Goal: Task Accomplishment & Management: Manage account settings

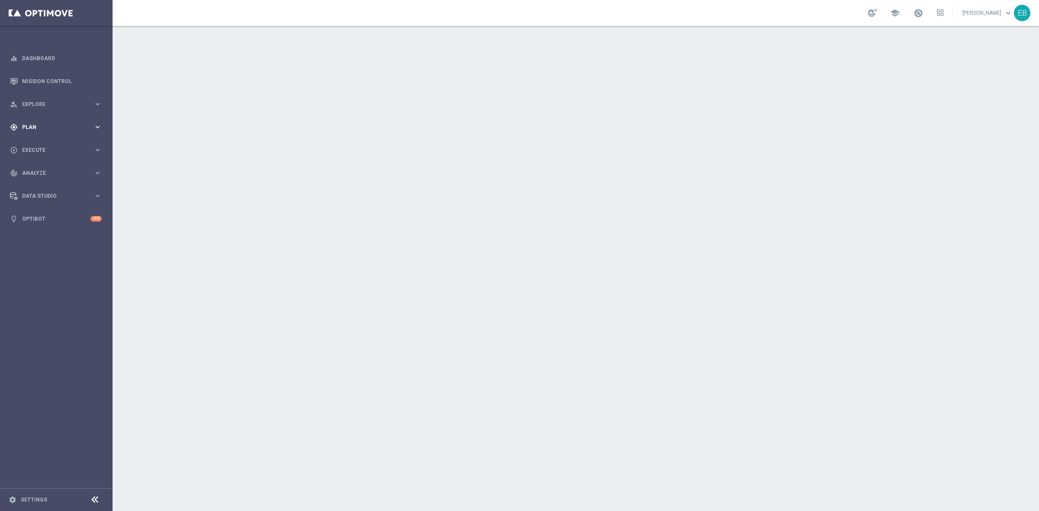
click at [39, 126] on span "Plan" at bounding box center [57, 127] width 71 height 5
click at [66, 172] on span "Templates" at bounding box center [54, 170] width 62 height 5
click at [38, 182] on link "Optimail" at bounding box center [58, 184] width 63 height 7
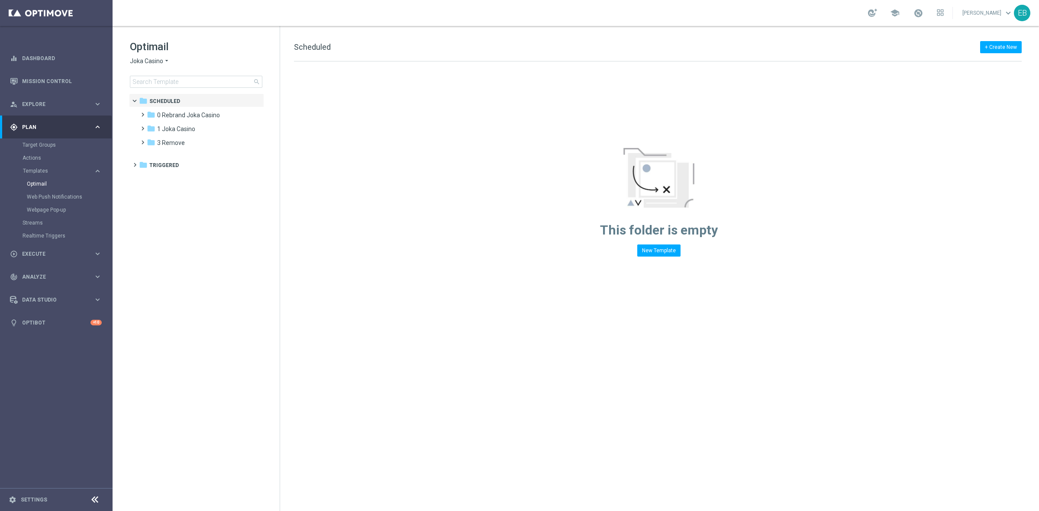
click at [155, 57] on span "Joka Casino" at bounding box center [146, 61] width 33 height 8
click at [165, 158] on div "Stellar Spins" at bounding box center [162, 154] width 65 height 10
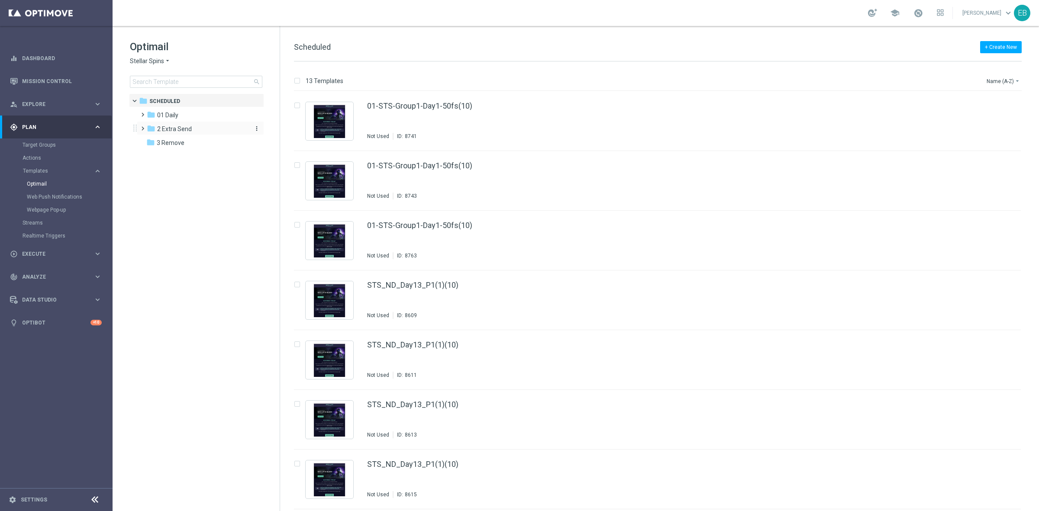
click at [184, 125] on span "2 Extra Send" at bounding box center [174, 129] width 35 height 8
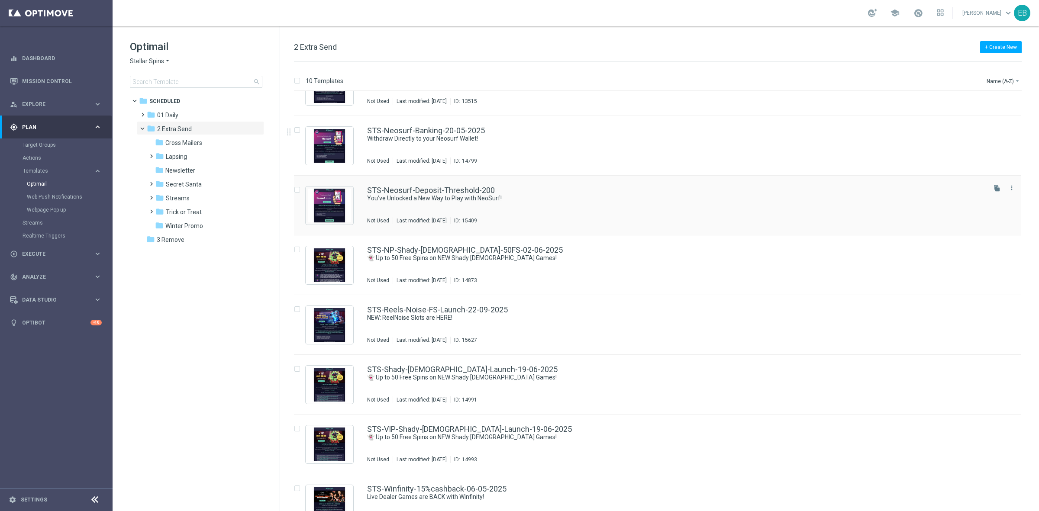
scroll to position [54, 0]
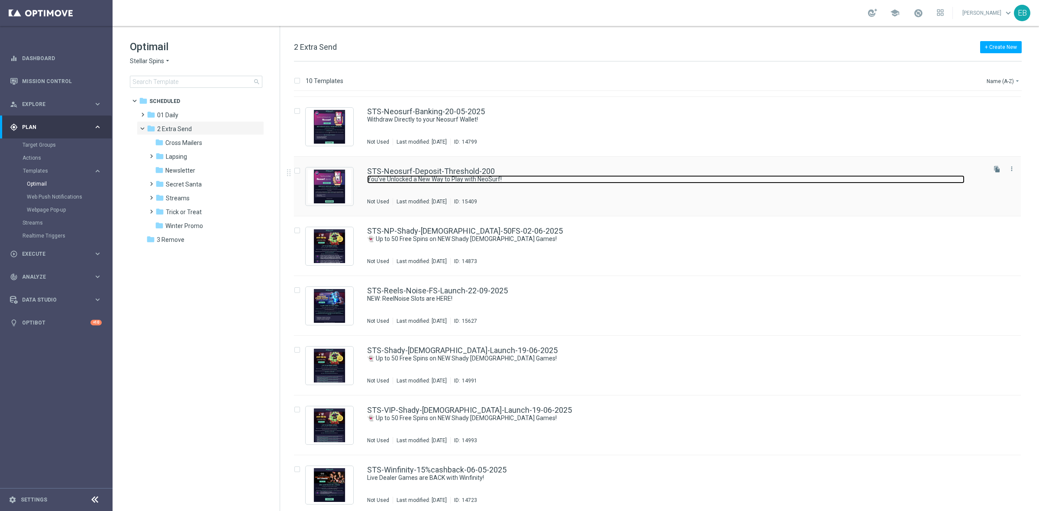
click at [589, 178] on link "You’ve Unlocked a New Way to Play with NeoSurf!" at bounding box center [665, 179] width 597 height 8
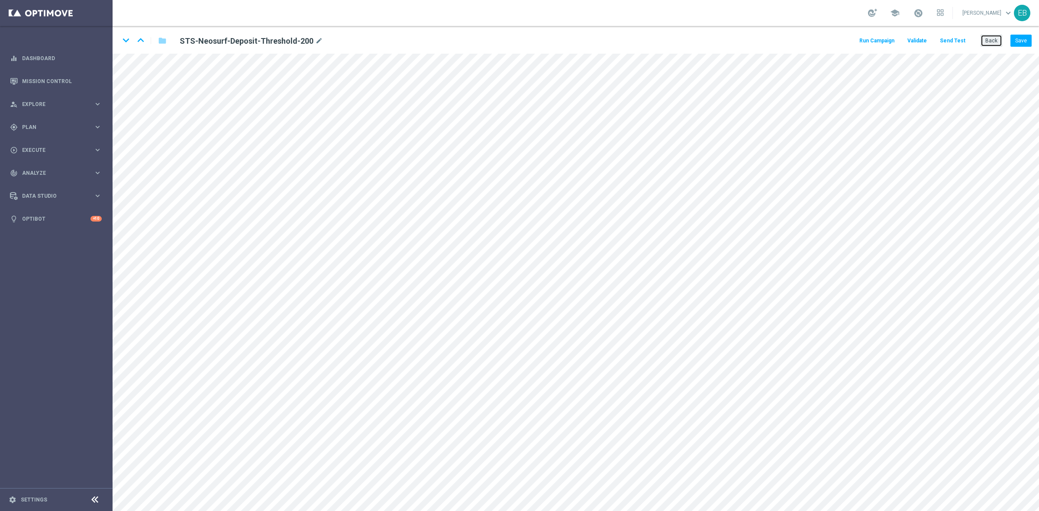
click at [994, 45] on button "Back" at bounding box center [992, 41] width 22 height 12
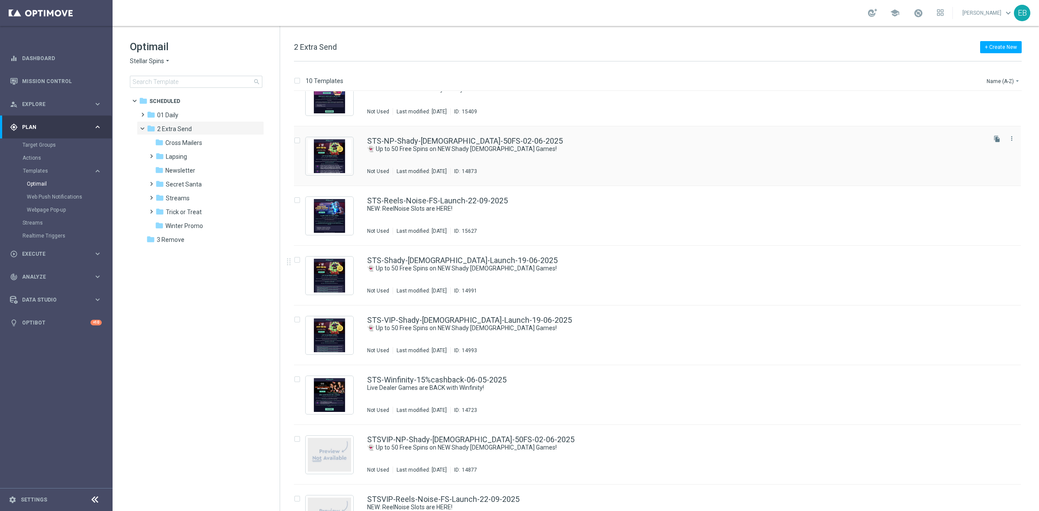
scroll to position [177, 0]
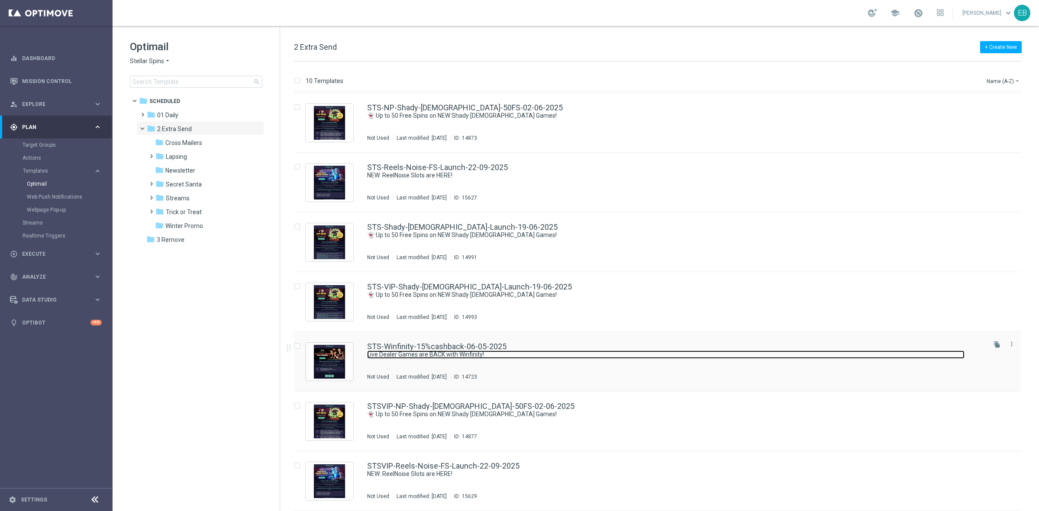
click at [547, 354] on link "Live Dealer Games are BACK with Winfinity!" at bounding box center [665, 355] width 597 height 8
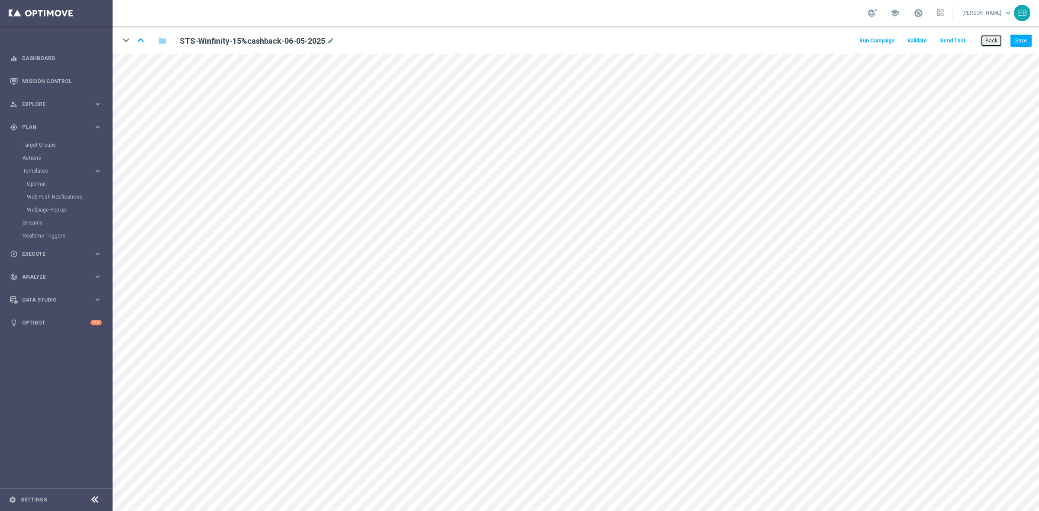
click at [989, 36] on button "Back" at bounding box center [992, 41] width 22 height 12
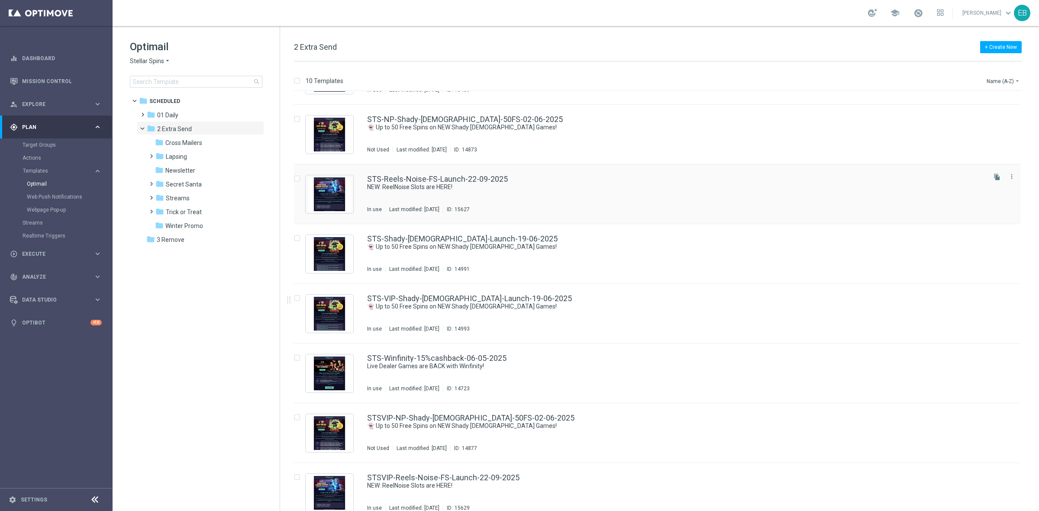
scroll to position [177, 0]
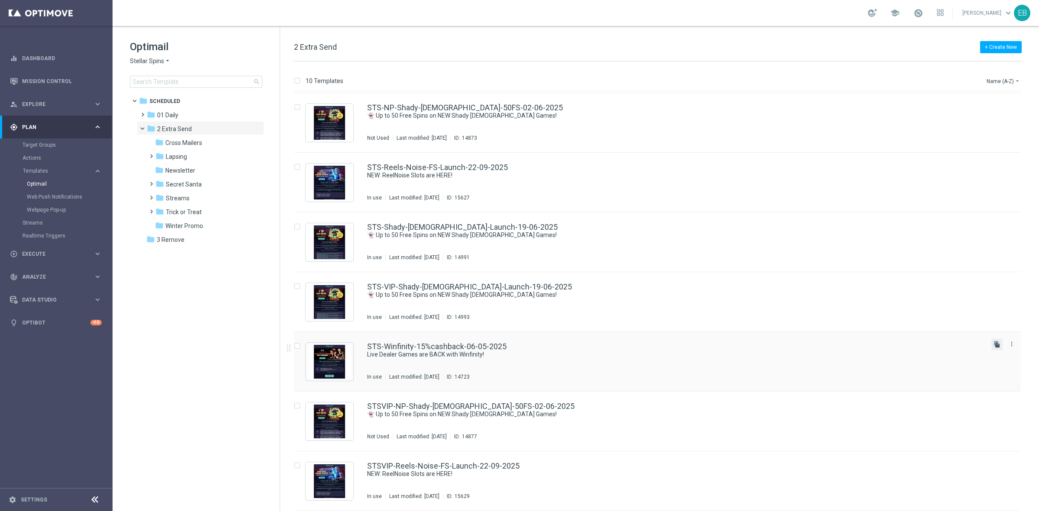
click at [996, 342] on icon "file_copy" at bounding box center [997, 344] width 7 height 7
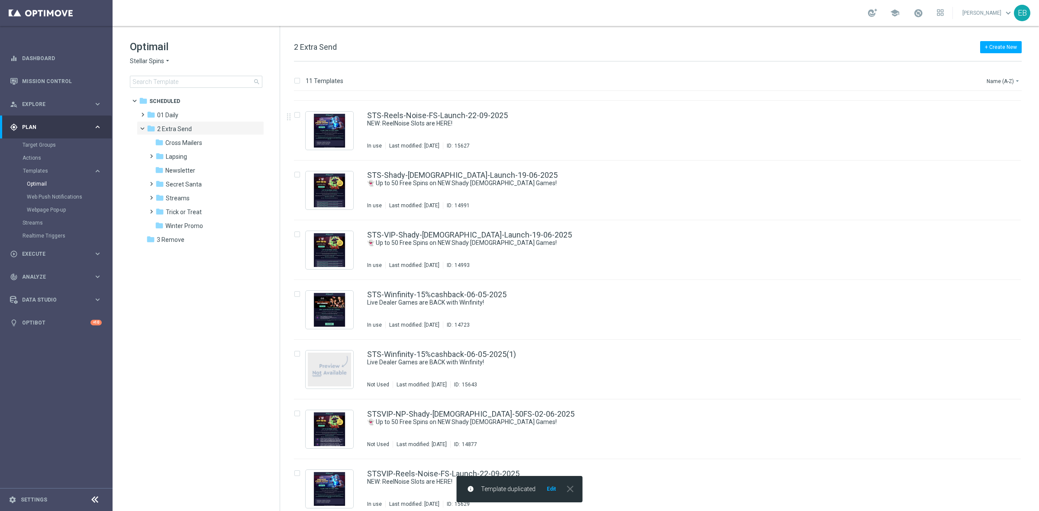
scroll to position [237, 0]
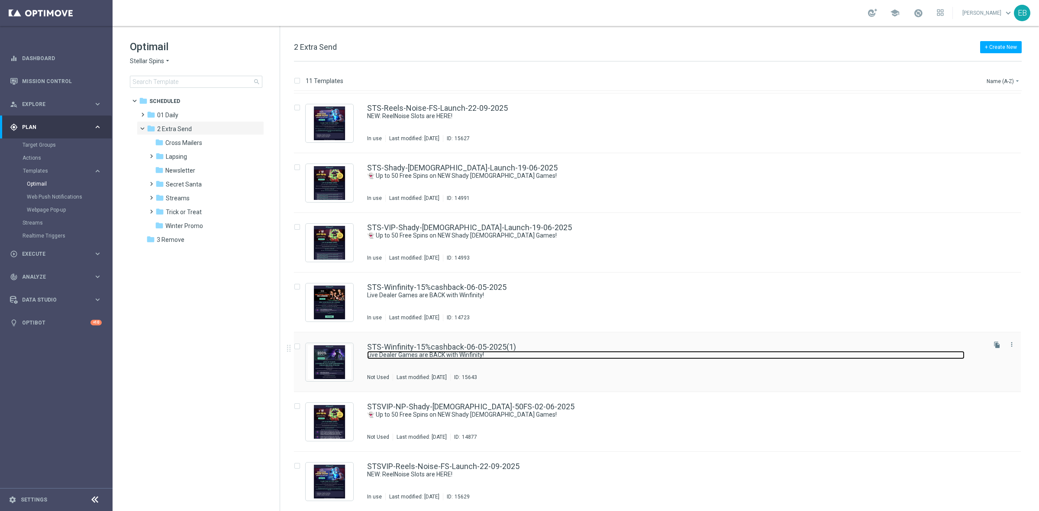
click at [550, 357] on link "Live Dealer Games are BACK with Winfinity!" at bounding box center [665, 355] width 597 height 8
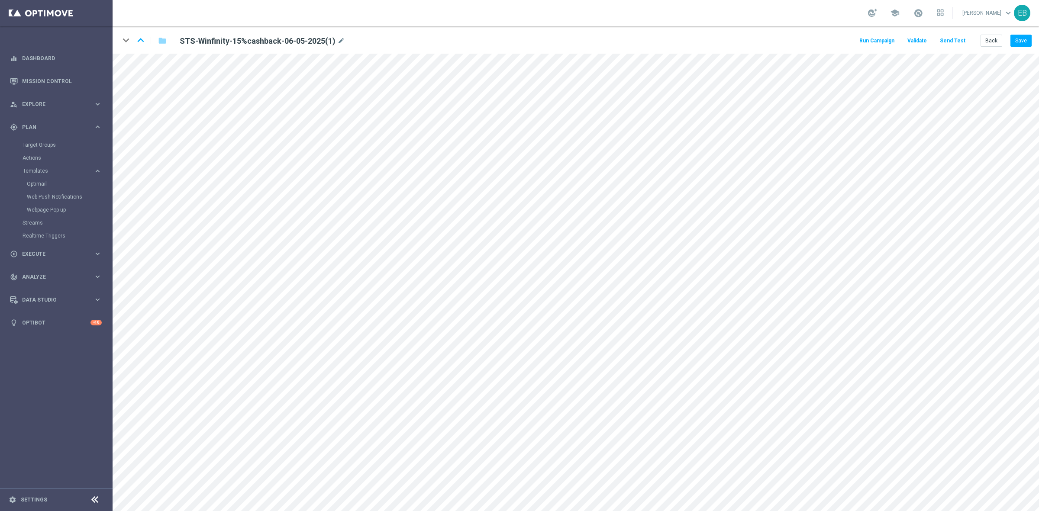
click at [345, 37] on div "STS-Winfinity-15%cashback-06-05-2025(1) mode_edit" at bounding box center [280, 41] width 215 height 12
click at [342, 37] on icon "mode_edit" at bounding box center [341, 41] width 8 height 10
type input "STS-Verification-Fixed-01-04-2025"
click at [429, 39] on div "keyboard_arrow_down keyboard_arrow_up folder STS-Verification-Fixed-01-04-2025 …" at bounding box center [576, 40] width 926 height 28
click at [1025, 42] on button "Save" at bounding box center [1020, 41] width 21 height 12
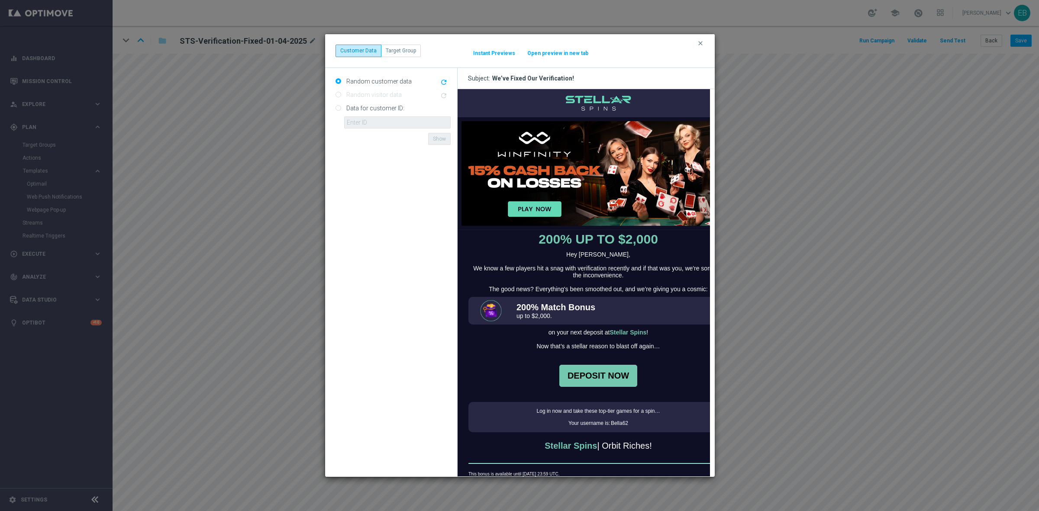
click at [700, 48] on div "clear Customer Data Target Group It might take a while... Instant Previews Open…" at bounding box center [519, 51] width 369 height 12
click at [782, 171] on div "clear Customer Data Target Group It might take a while... Instant Previews Open…" at bounding box center [519, 255] width 1039 height 511
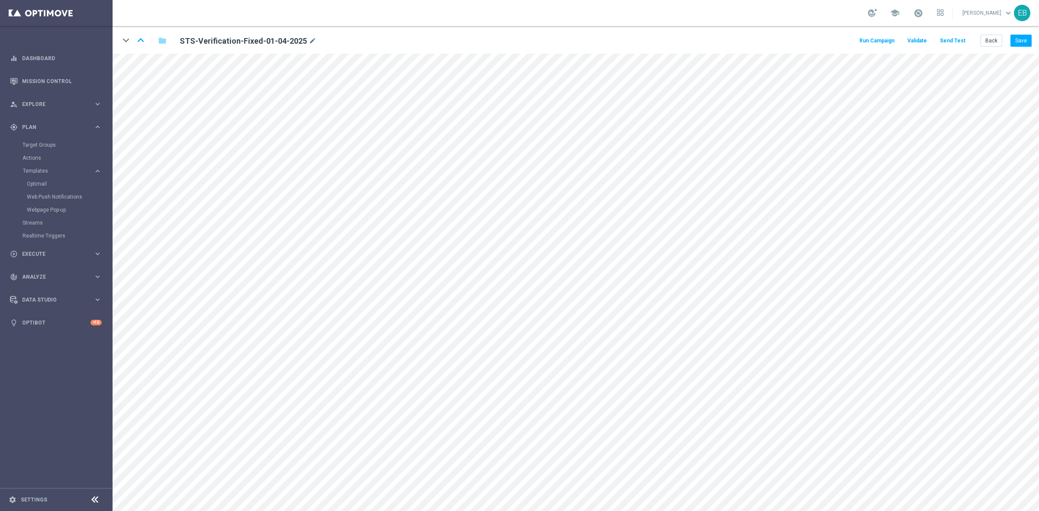
click at [315, 38] on div "STS-Verification-Fixed-01-04-2025 mode_edit" at bounding box center [280, 41] width 215 height 12
click at [309, 39] on icon "mode_edit" at bounding box center [313, 41] width 8 height 10
click at [251, 39] on input "STS-Verification-Fixed-01-04-2025" at bounding box center [280, 41] width 215 height 12
type input "STS-Verification-Fixed-01-10-2025"
click at [1029, 44] on button "Save" at bounding box center [1020, 41] width 21 height 12
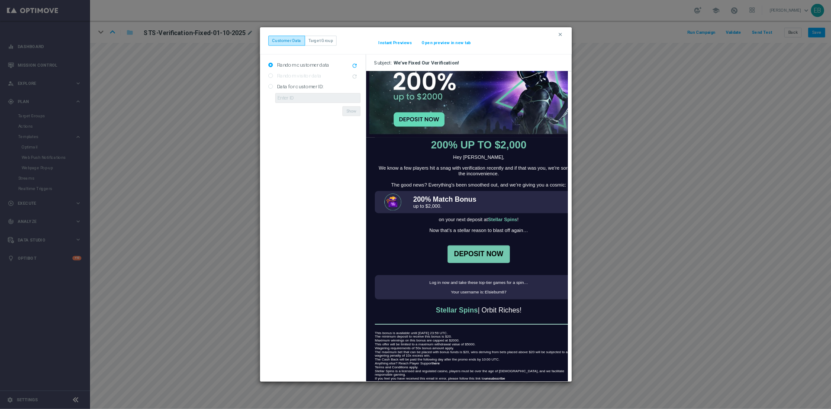
scroll to position [59, 0]
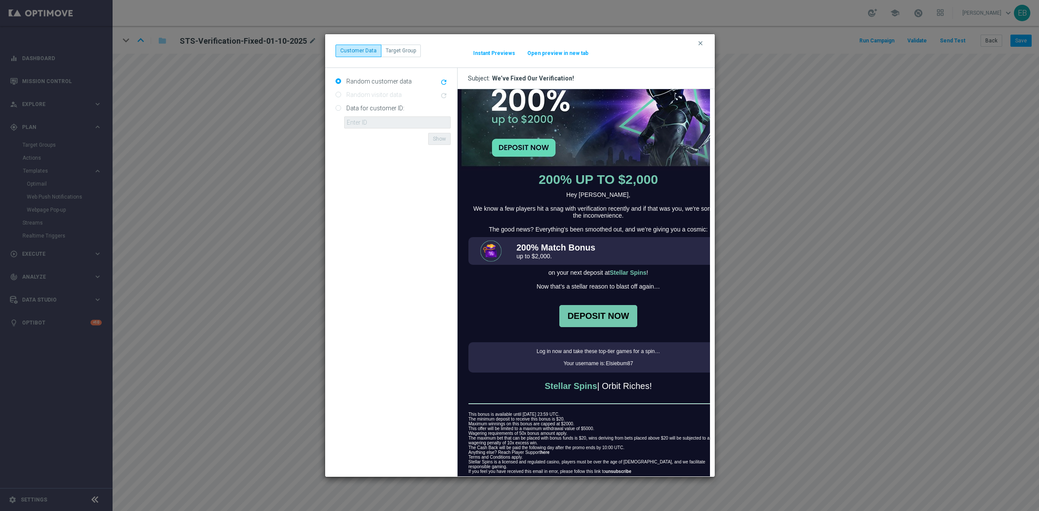
click at [806, 150] on div "clear Customer Data Target Group It might take a while... Instant Previews Open…" at bounding box center [519, 255] width 1039 height 511
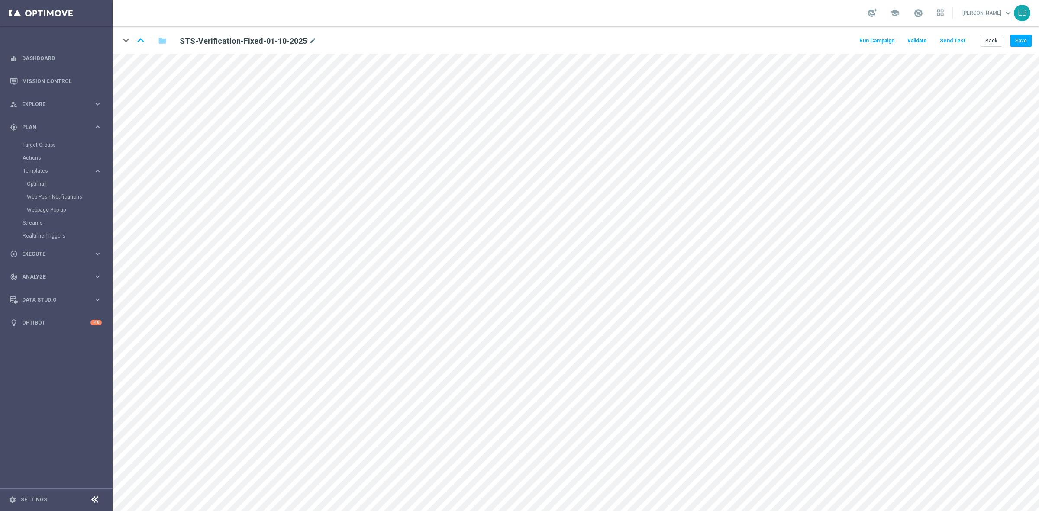
click at [955, 35] on button "Send Test" at bounding box center [953, 41] width 28 height 12
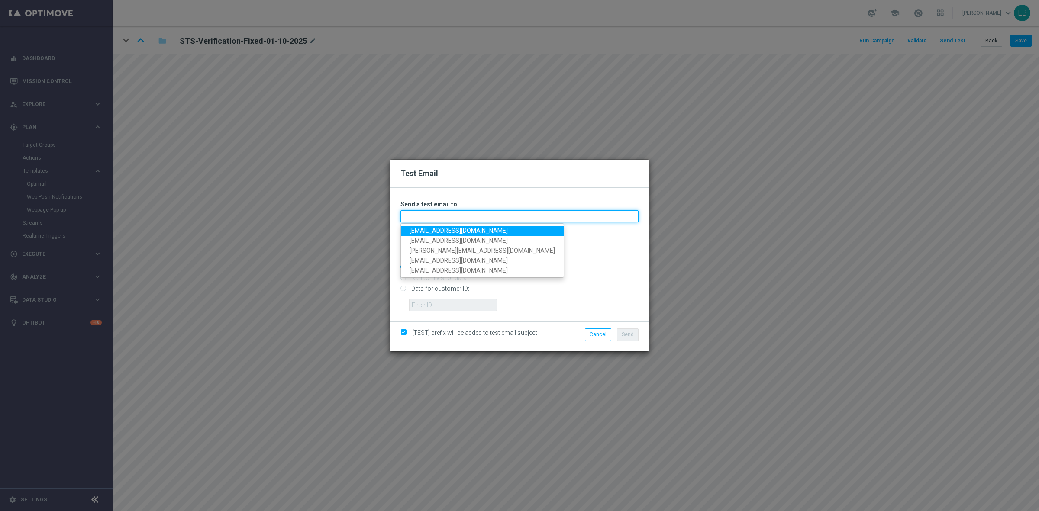
click at [429, 219] on input "text" at bounding box center [519, 216] width 238 height 12
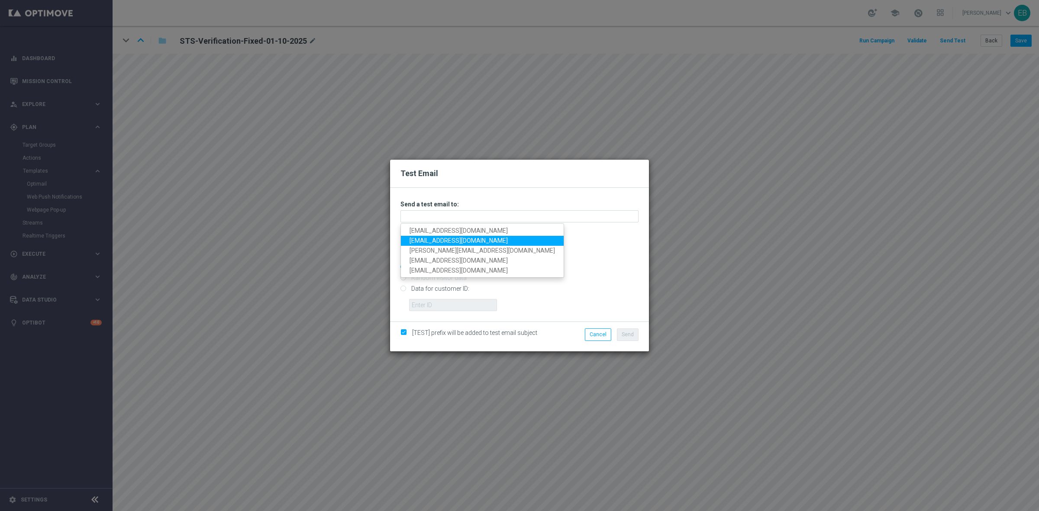
click at [410, 240] on link "[EMAIL_ADDRESS][DOMAIN_NAME]" at bounding box center [482, 241] width 163 height 10
type input "[EMAIL_ADDRESS][DOMAIN_NAME]"
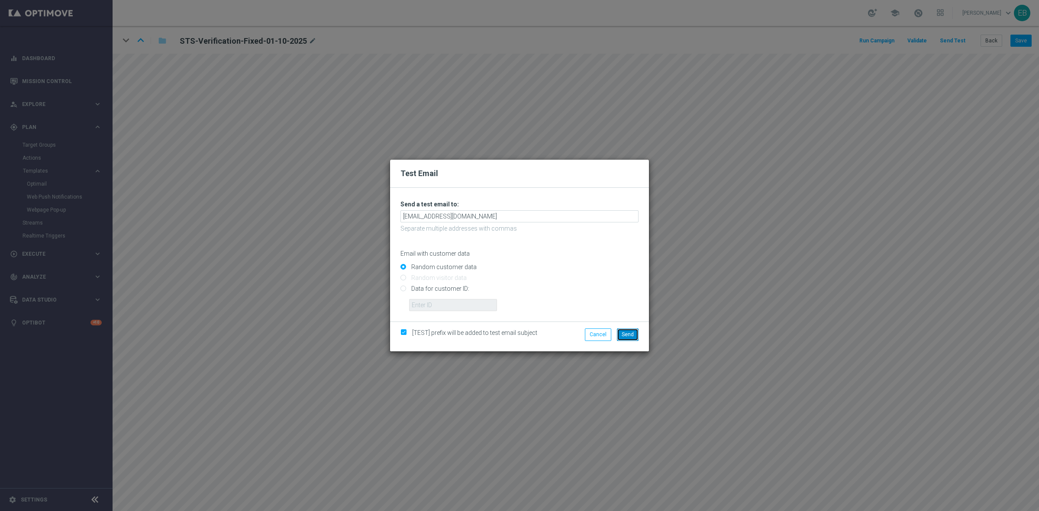
click at [623, 336] on span "Send" at bounding box center [628, 335] width 12 height 6
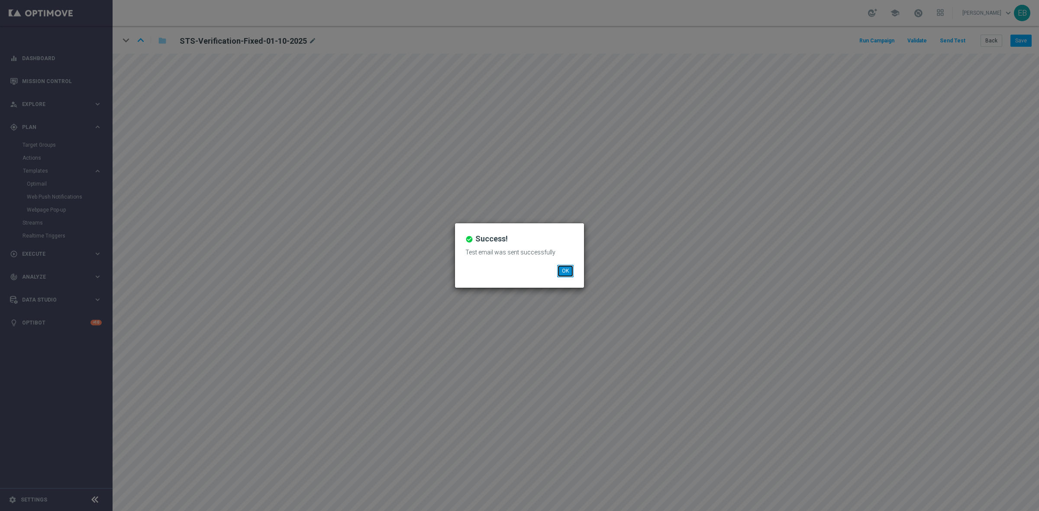
click at [565, 267] on button "OK" at bounding box center [565, 271] width 16 height 12
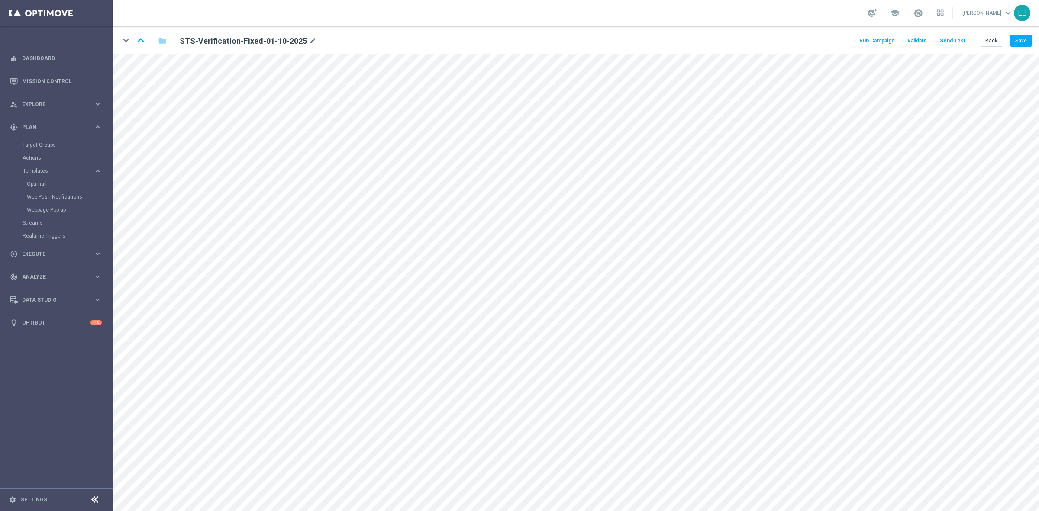
click at [950, 40] on button "Send Test" at bounding box center [953, 41] width 28 height 12
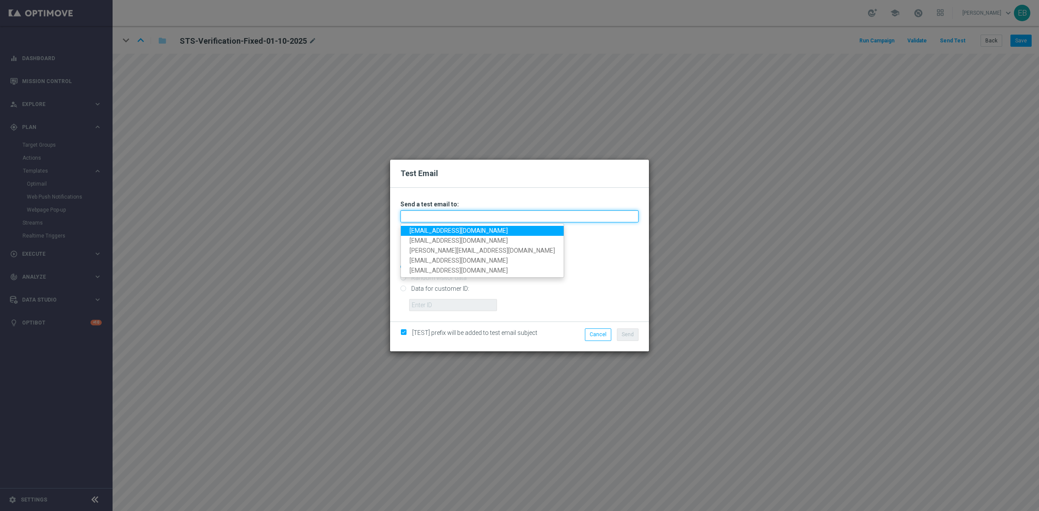
click at [419, 211] on input "text" at bounding box center [519, 216] width 238 height 12
type input "[EMAIL_ADDRESS][DOMAIN_NAME]"
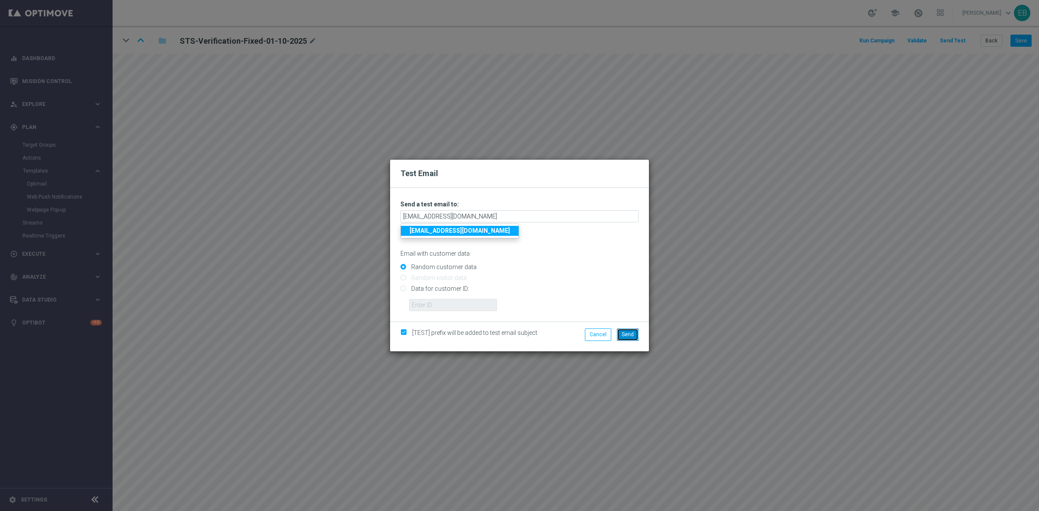
click at [627, 335] on span "Send" at bounding box center [628, 335] width 12 height 6
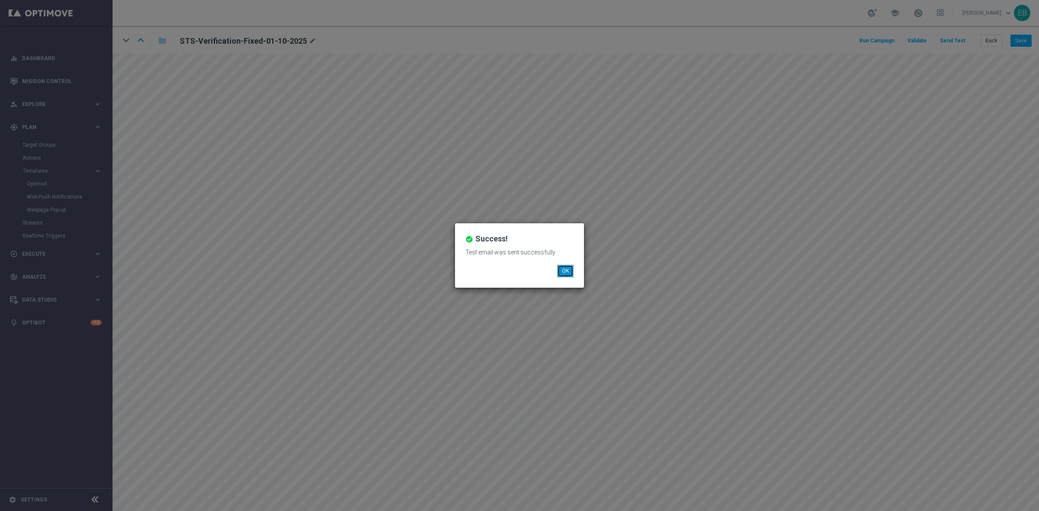
click at [568, 271] on button "OK" at bounding box center [565, 271] width 16 height 12
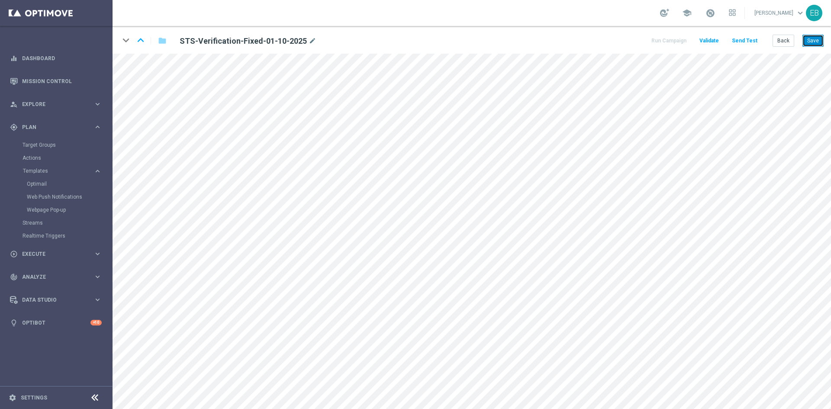
click at [811, 41] on button "Save" at bounding box center [813, 41] width 21 height 12
